Goal: Information Seeking & Learning: Learn about a topic

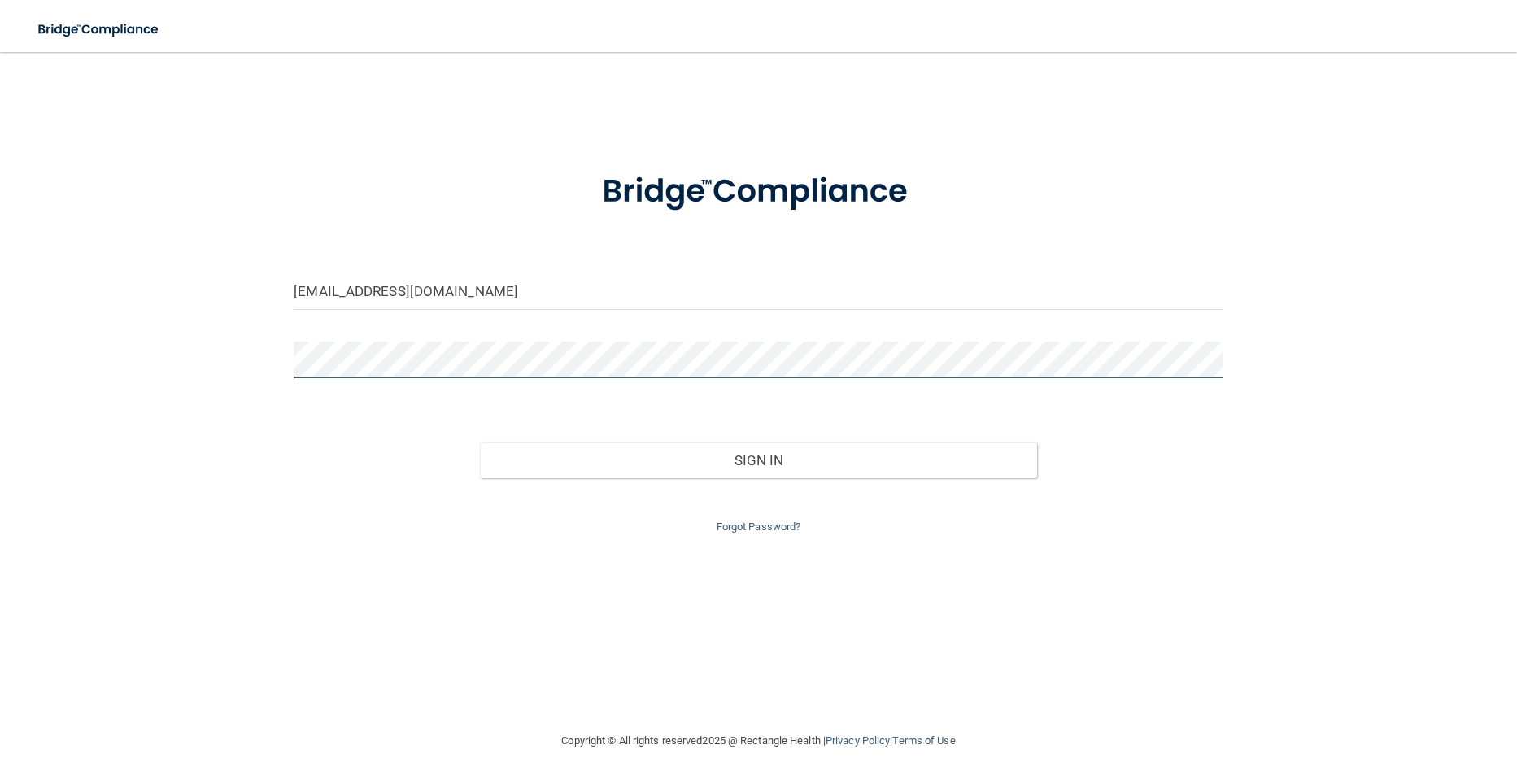
click at [480, 442] on button "Sign In" at bounding box center [758, 460] width 557 height 36
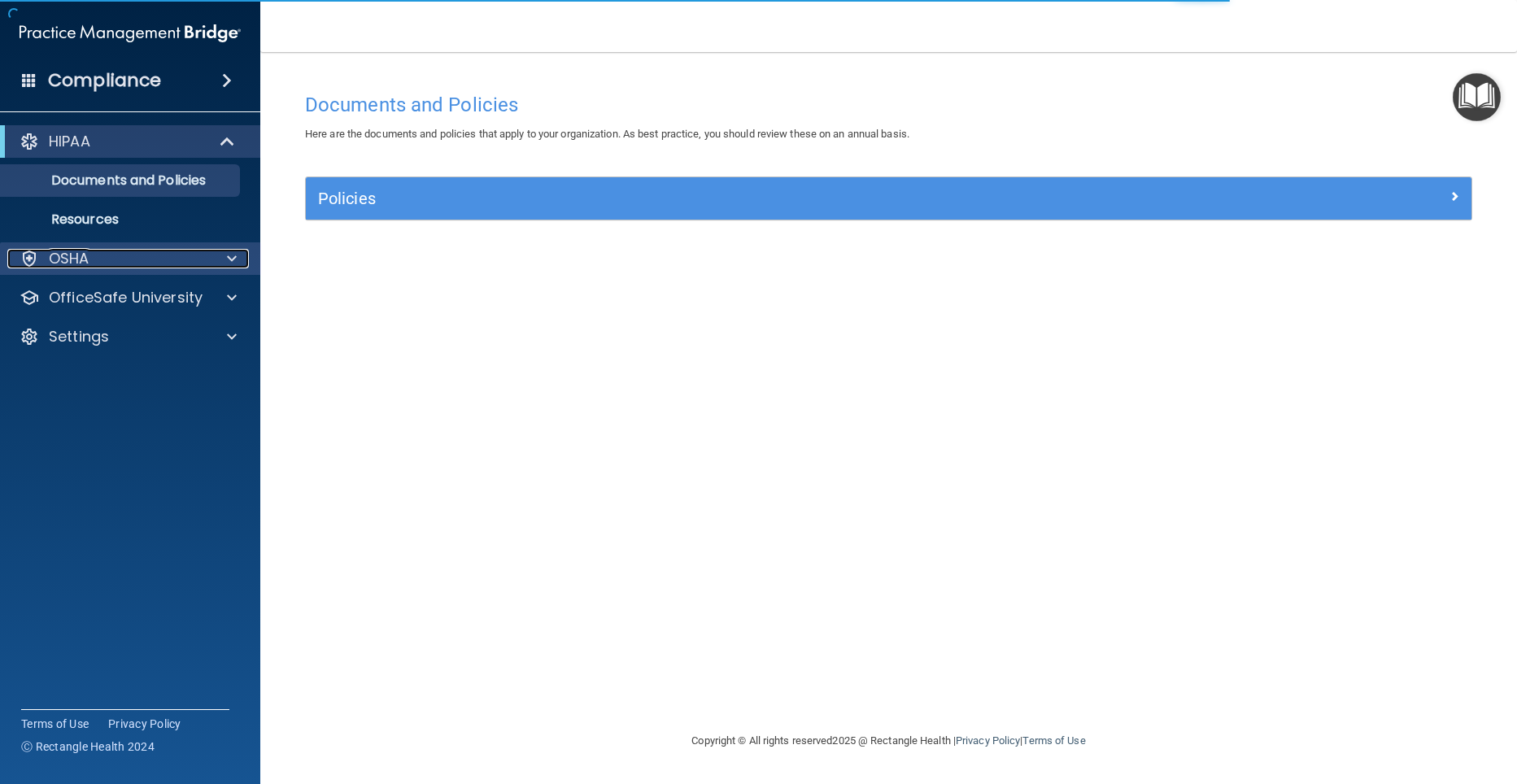
click at [220, 261] on div at bounding box center [229, 259] width 41 height 20
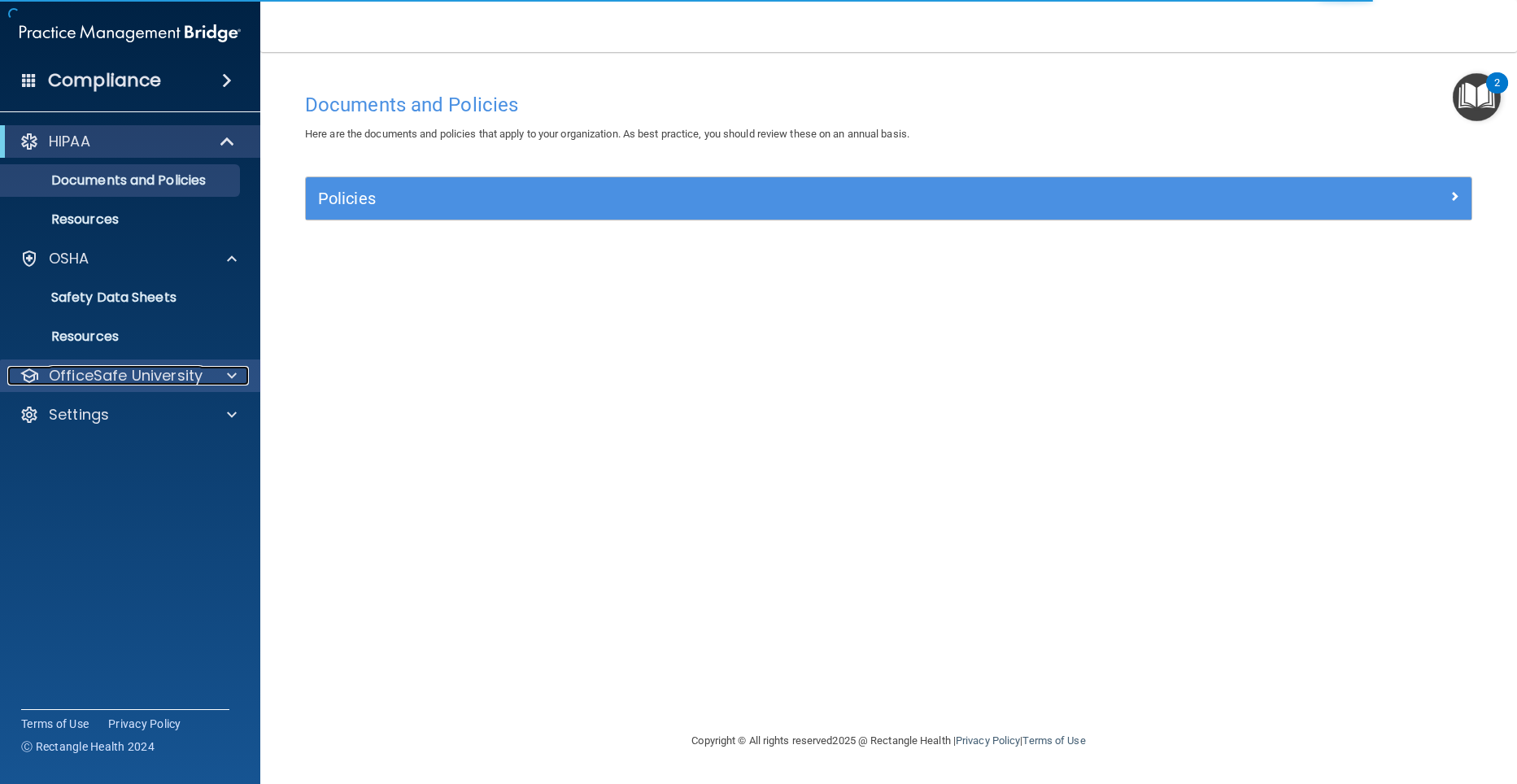
click at [189, 366] on p "OfficeSafe University" at bounding box center [126, 375] width 154 height 20
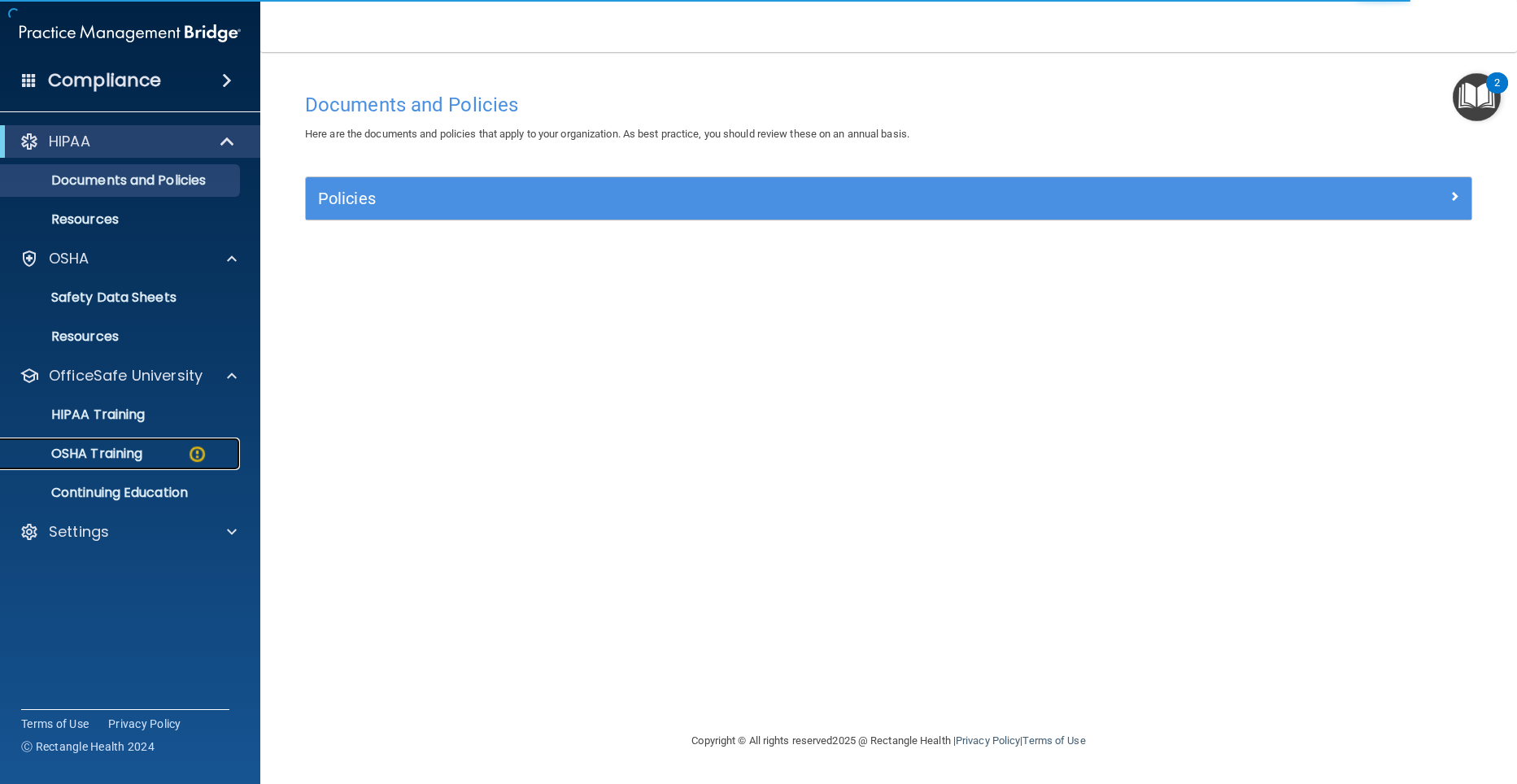
click at [165, 455] on div "OSHA Training" at bounding box center [122, 454] width 222 height 17
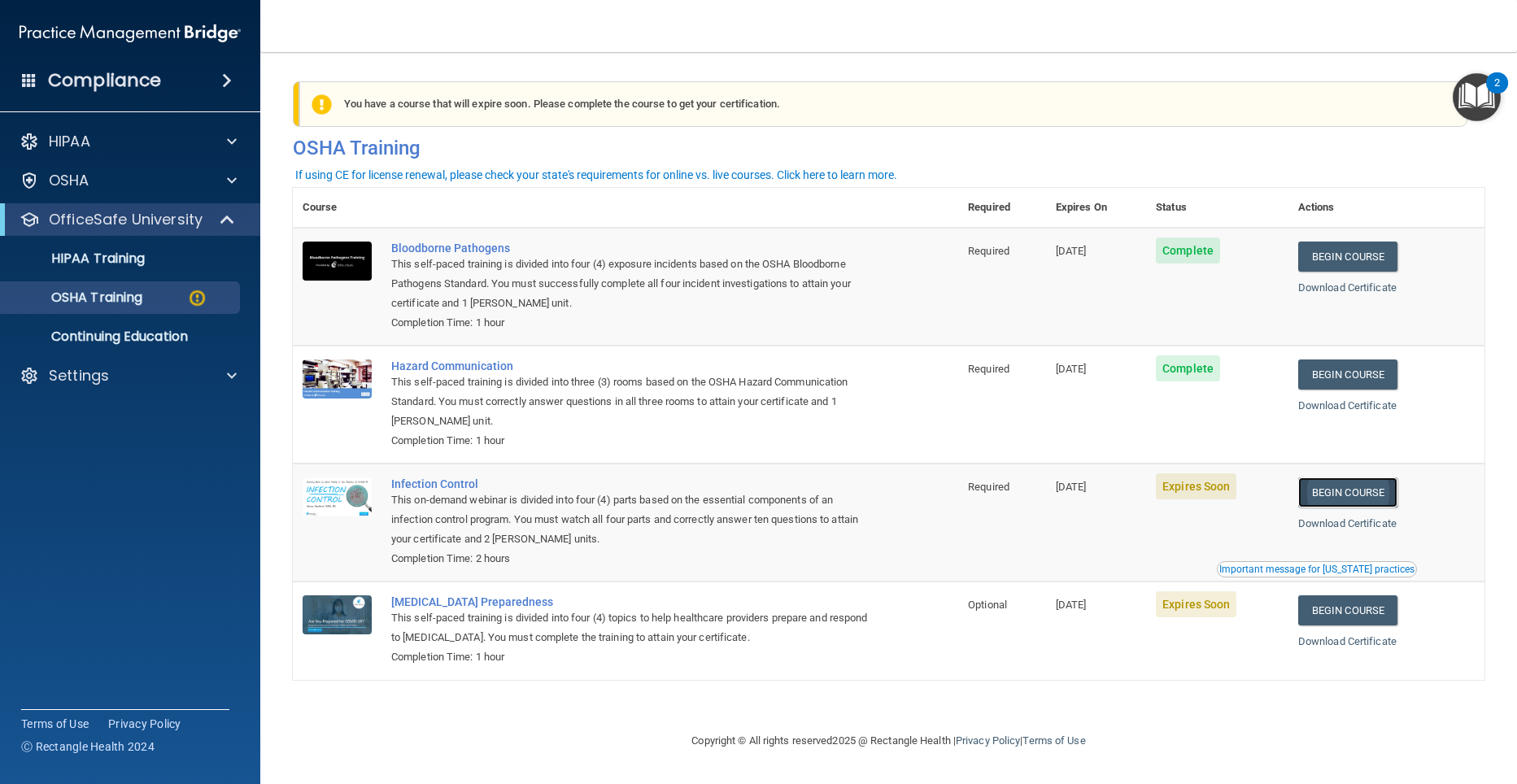
click at [1374, 486] on link "Begin Course" at bounding box center [1347, 492] width 99 height 30
click at [1349, 611] on link "Begin Course" at bounding box center [1347, 610] width 99 height 30
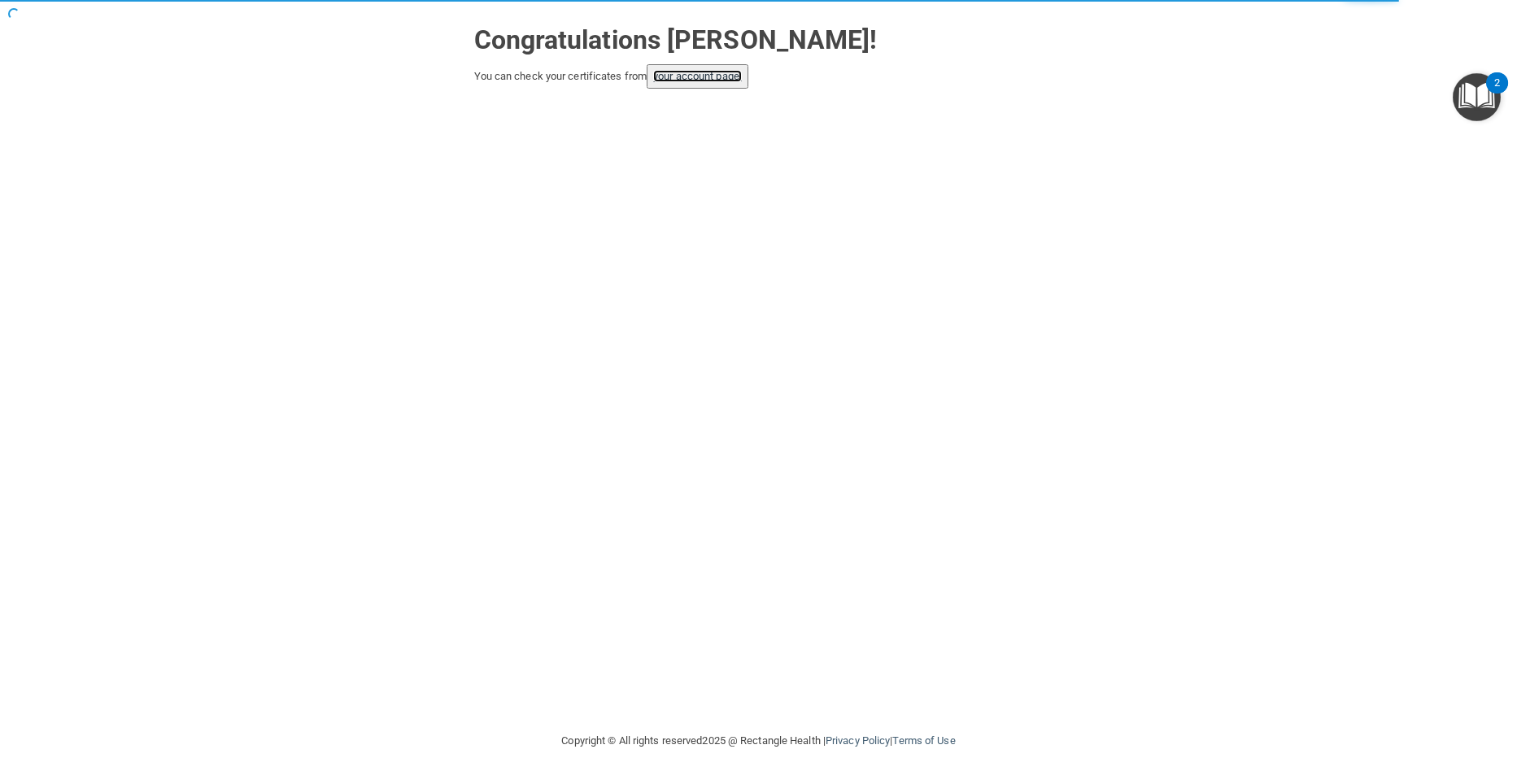
click at [690, 79] on link "your account page!" at bounding box center [696, 76] width 89 height 12
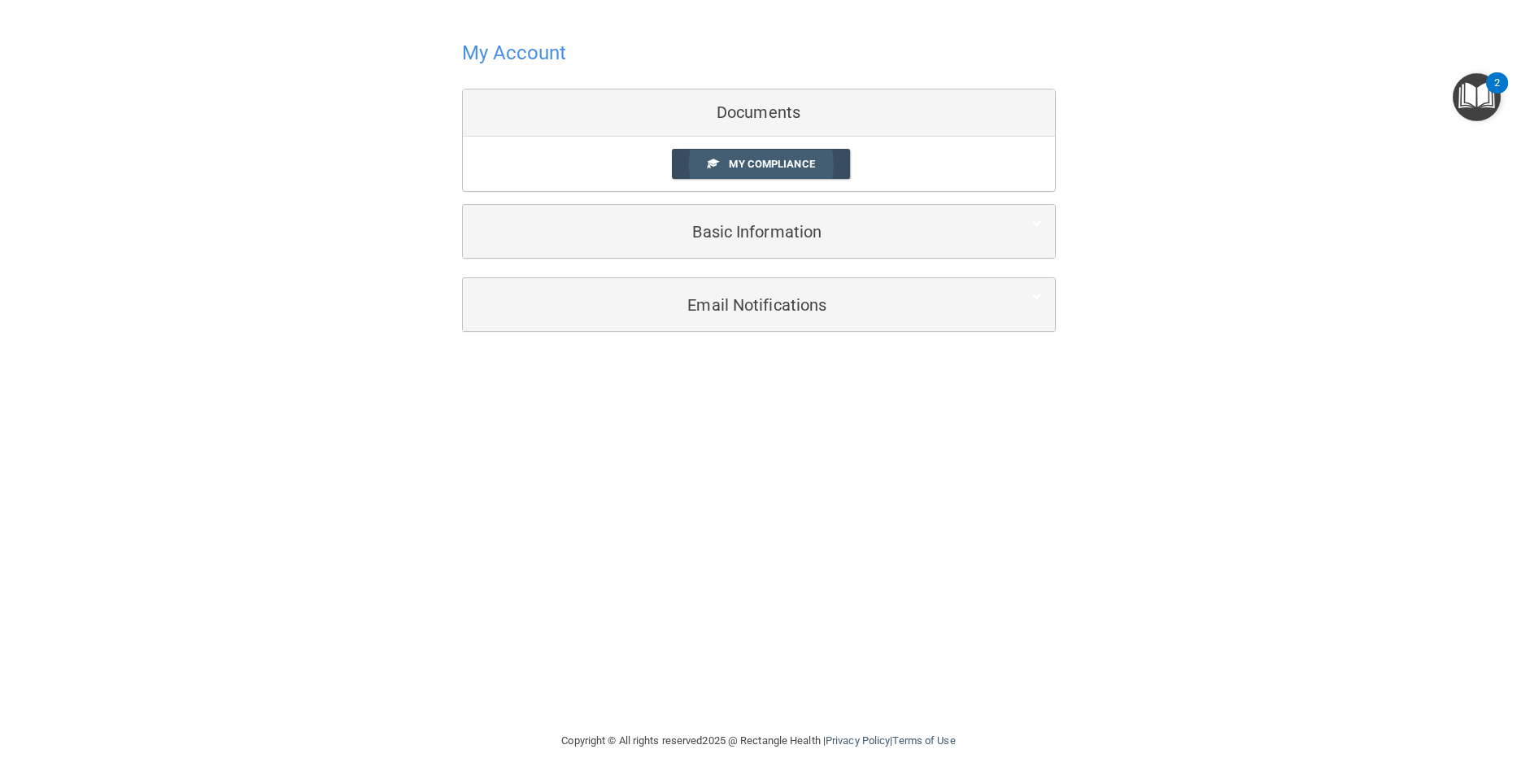
click at [750, 167] on span "My Compliance" at bounding box center [771, 164] width 85 height 12
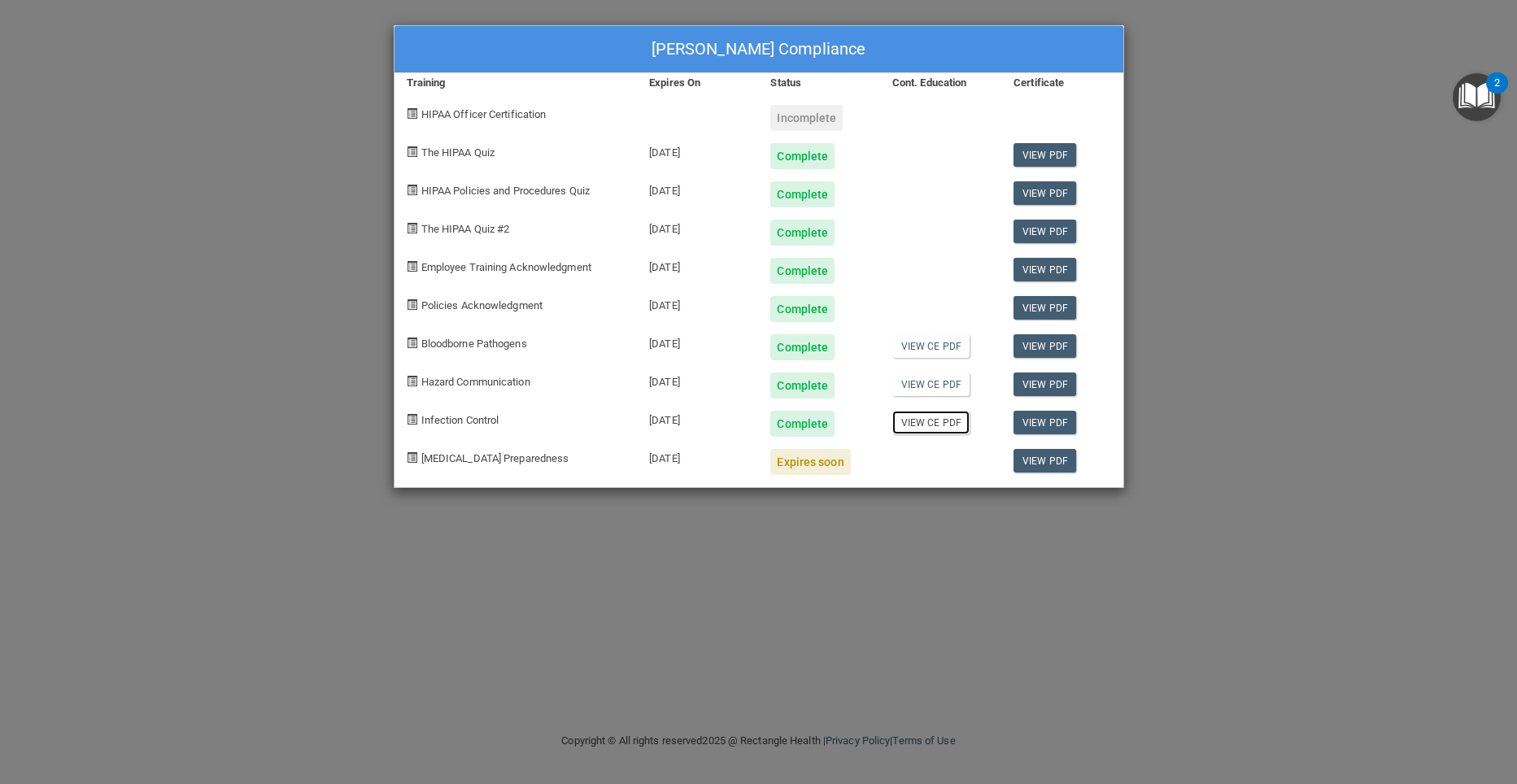
click at [943, 425] on link "View CE PDF" at bounding box center [931, 422] width 77 height 24
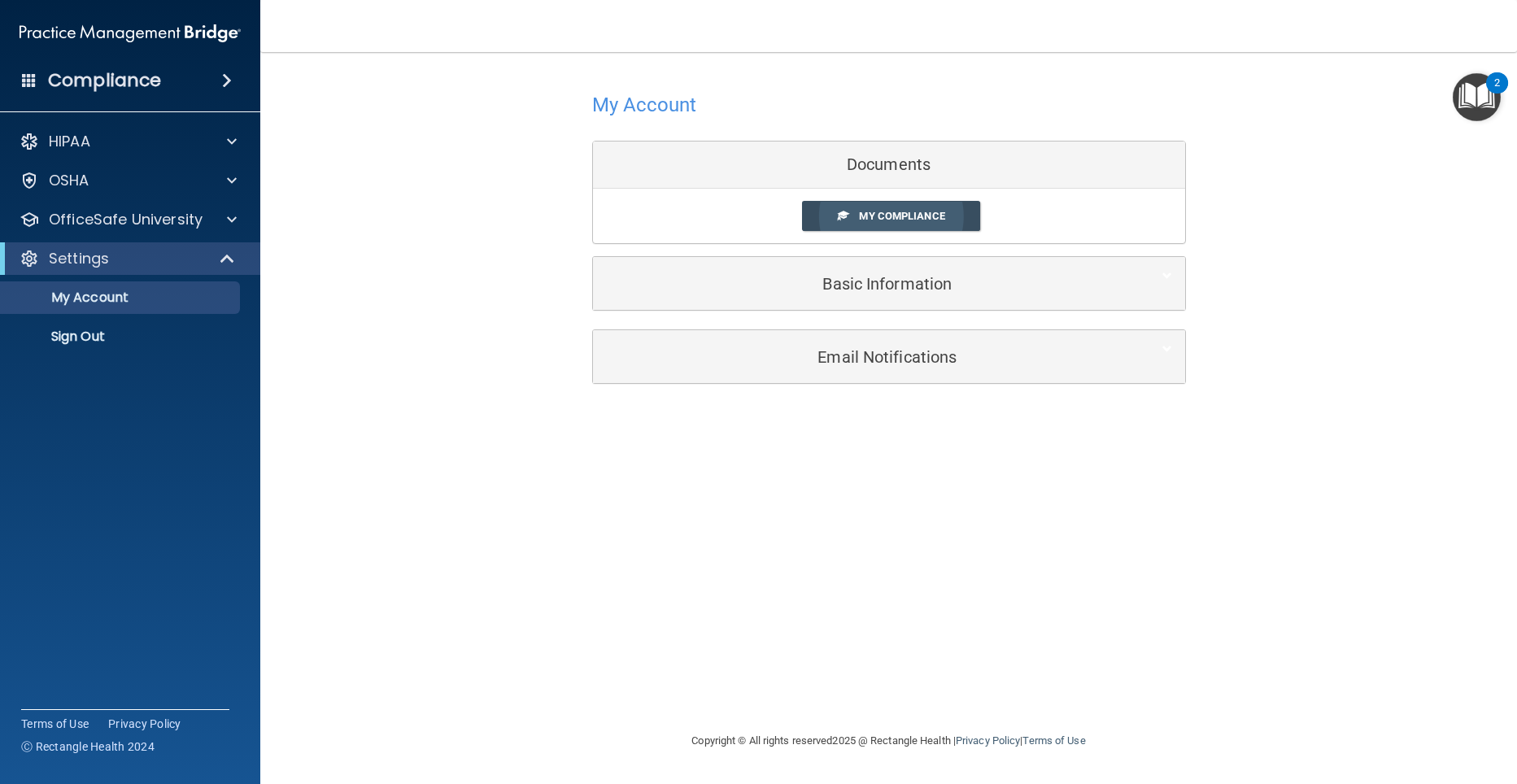
click at [896, 218] on span "My Compliance" at bounding box center [901, 216] width 85 height 12
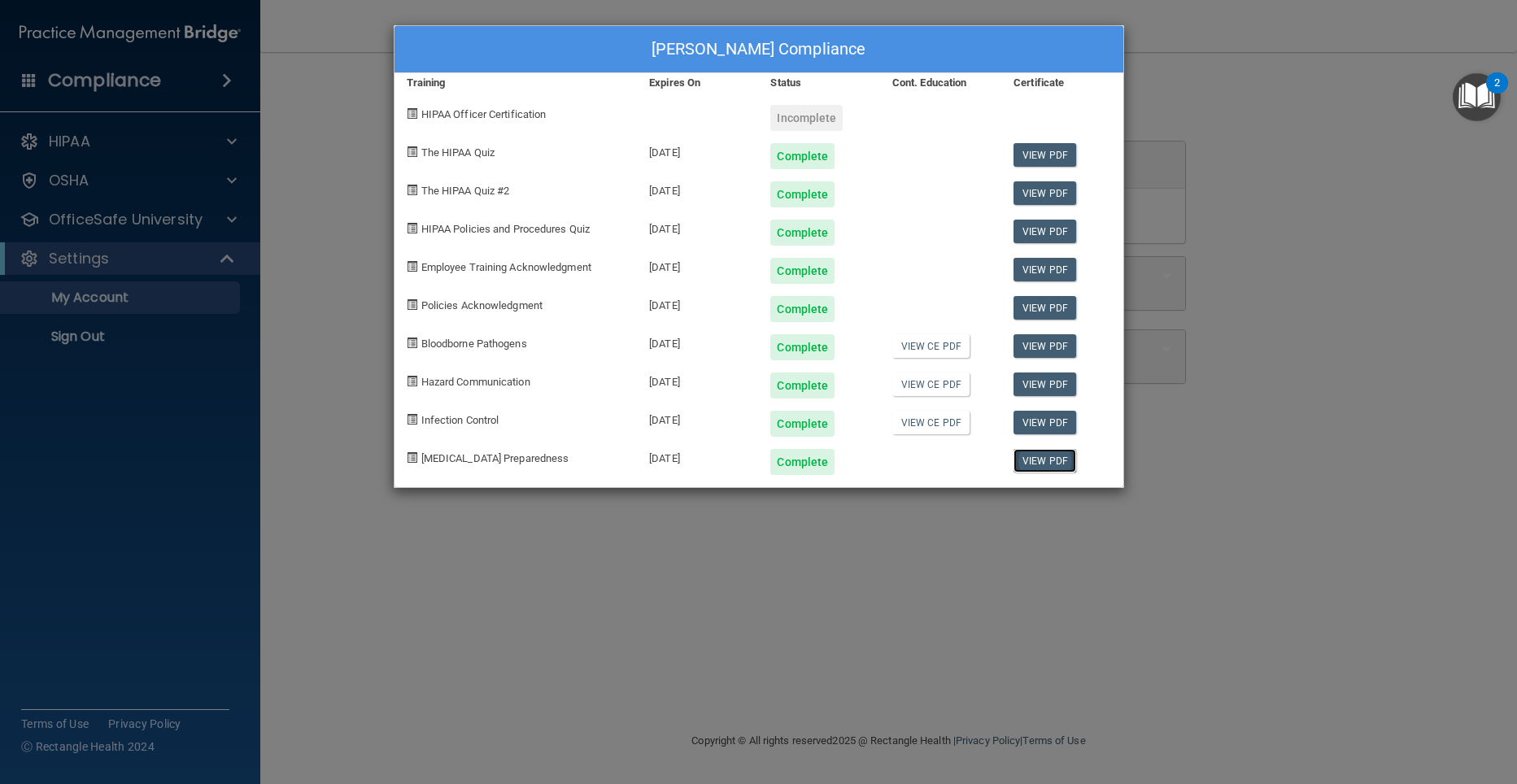
click at [1037, 463] on link "View PDF" at bounding box center [1045, 461] width 63 height 24
